Goal: Navigation & Orientation: Understand site structure

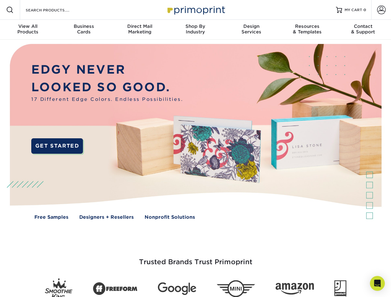
click at [195, 149] on img at bounding box center [195, 137] width 387 height 194
click at [10, 10] on span at bounding box center [9, 9] width 7 height 7
click at [381, 10] on span at bounding box center [381, 10] width 9 height 9
click at [28, 30] on div "View All Products" at bounding box center [28, 29] width 56 height 11
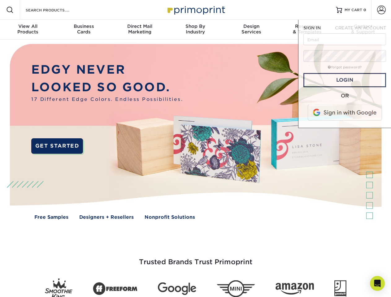
click at [84, 30] on div "Business Cards" at bounding box center [84, 29] width 56 height 11
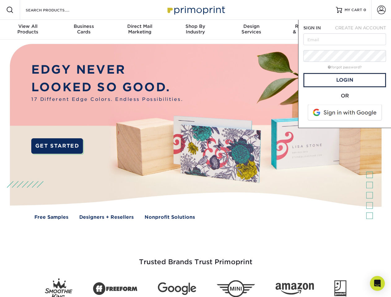
click at [140, 30] on div "Direct Mail Marketing" at bounding box center [140, 29] width 56 height 11
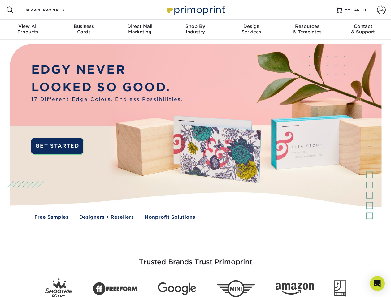
click at [195, 30] on div "Shop By Industry" at bounding box center [196, 29] width 56 height 11
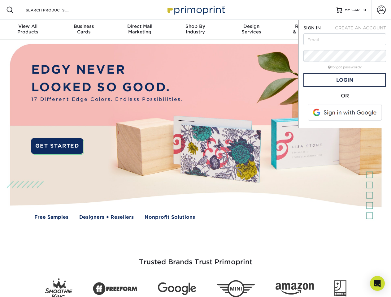
click at [251, 30] on div "Design Services" at bounding box center [252, 29] width 56 height 11
click at [307, 30] on span "SIGN IN" at bounding box center [311, 27] width 17 height 5
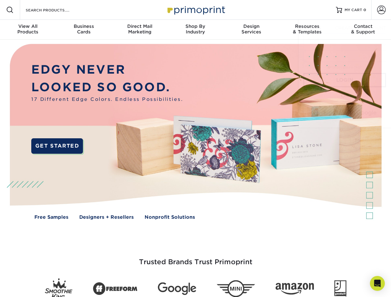
click at [363, 30] on div "Contact & Support" at bounding box center [363, 29] width 56 height 11
